Goal: Task Accomplishment & Management: Manage account settings

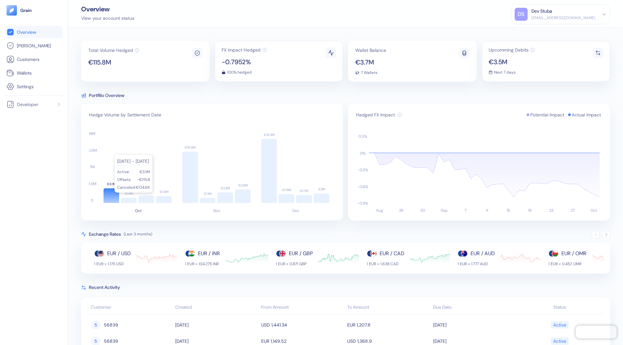
click at [113, 193] on icon at bounding box center [111, 195] width 16 height 15
click at [608, 13] on div "DS Dev Stuba [EMAIL_ADDRESS][DOMAIN_NAME] Sign Out" at bounding box center [560, 14] width 99 height 20
click at [603, 13] on icon at bounding box center [604, 14] width 5 height 5
click at [541, 31] on div "Sign Out" at bounding box center [532, 32] width 18 height 7
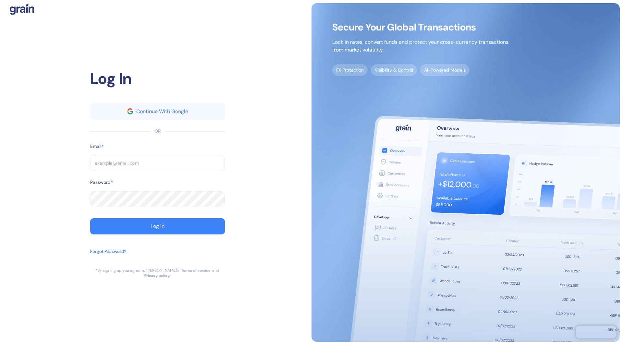
type input "[EMAIL_ADDRESS][DOMAIN_NAME]"
